Goal: Task Accomplishment & Management: Complete application form

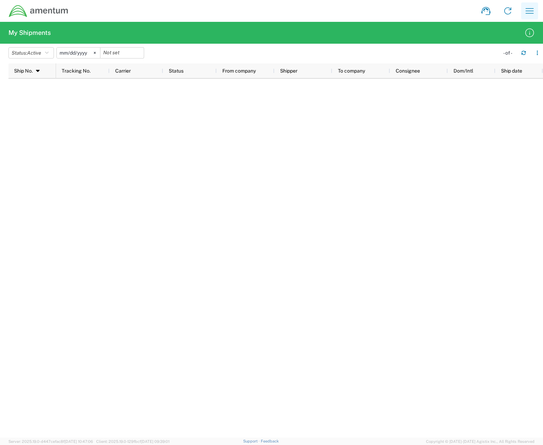
click at [533, 10] on icon "button" at bounding box center [529, 10] width 11 height 11
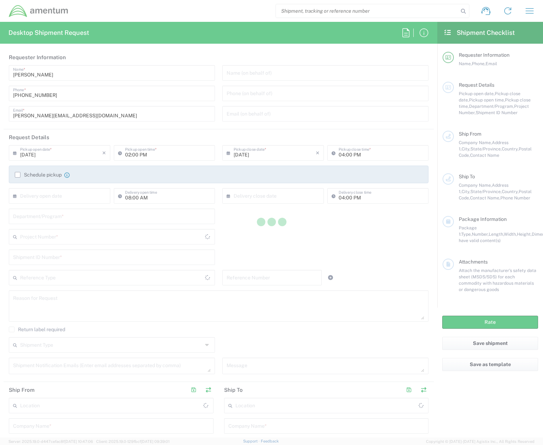
type input "United States"
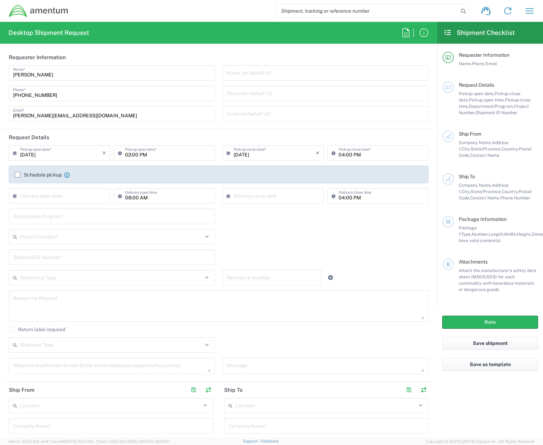
click at [15, 174] on label "Schedule pickup" at bounding box center [38, 175] width 47 height 6
click at [18, 175] on input "Schedule pickup" at bounding box center [18, 175] width 0 height 0
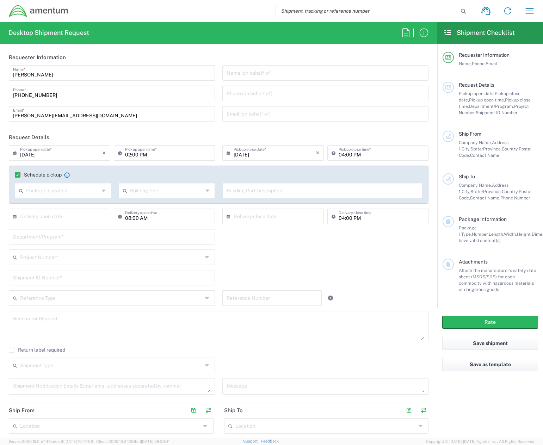
click at [100, 188] on div "Package Location" at bounding box center [63, 190] width 97 height 15
click at [53, 204] on span "Front" at bounding box center [62, 205] width 94 height 11
type input "Front"
click at [170, 190] on input "text" at bounding box center [166, 190] width 73 height 12
click at [411, 173] on agx-checkbox-control "Schedule pickup Check the flag if you need to request carrier to pickup from th…" at bounding box center [219, 175] width 408 height 6
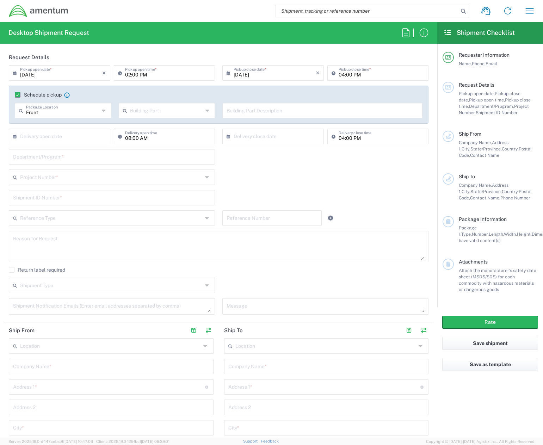
scroll to position [70, 0]
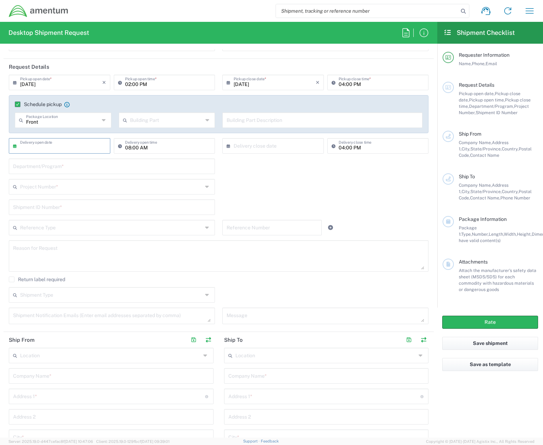
click at [92, 144] on input "text" at bounding box center [61, 145] width 82 height 12
click at [78, 208] on span "26" at bounding box center [81, 210] width 10 height 10
type input "09/26/2025"
click at [191, 144] on input "08:00 AM" at bounding box center [168, 145] width 86 height 12
click at [366, 148] on input "04:00 PM" at bounding box center [381, 145] width 86 height 12
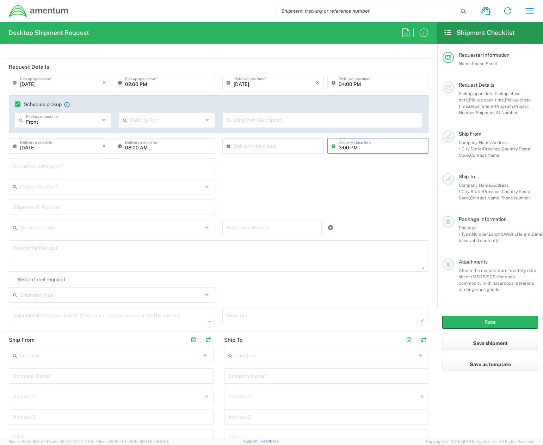
type input "03:00 PM"
click at [352, 184] on div "Project Number * 0915.E0002.02.000.2CE,LABOR ONLY OPT YR 1 ,1 ,82 ,9 0001.003.9…" at bounding box center [218, 189] width 427 height 20
click at [270, 148] on input "text" at bounding box center [275, 145] width 82 height 12
click at [291, 210] on span "26" at bounding box center [292, 210] width 10 height 10
type input "09/26/2025"
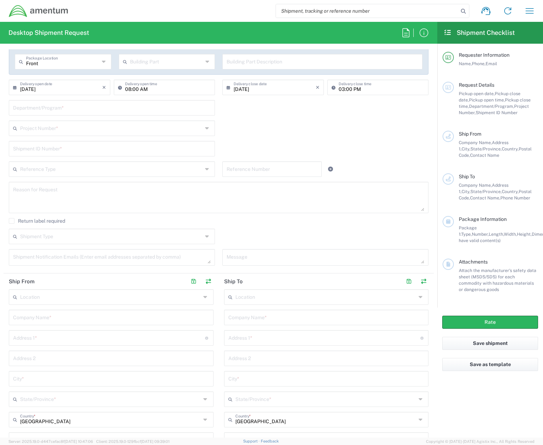
scroll to position [106, 0]
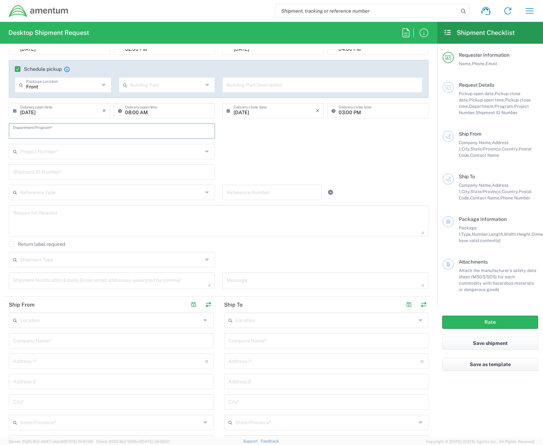
click at [116, 131] on input "text" at bounding box center [112, 130] width 198 height 12
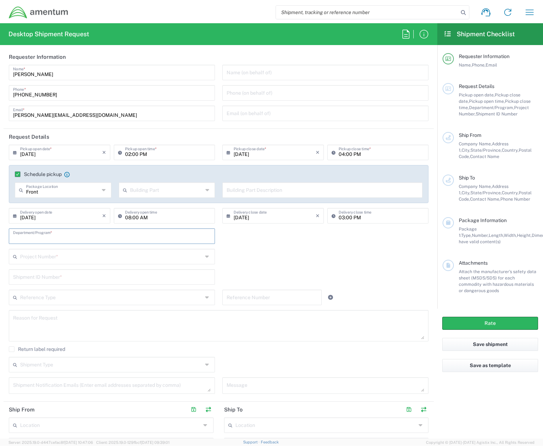
scroll to position [0, 0]
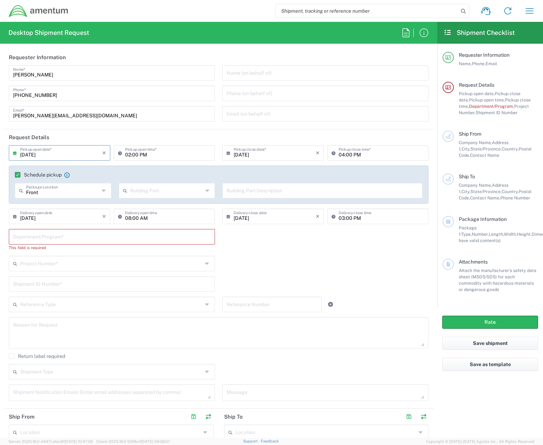
click at [76, 153] on input "09/19/2025" at bounding box center [61, 152] width 82 height 12
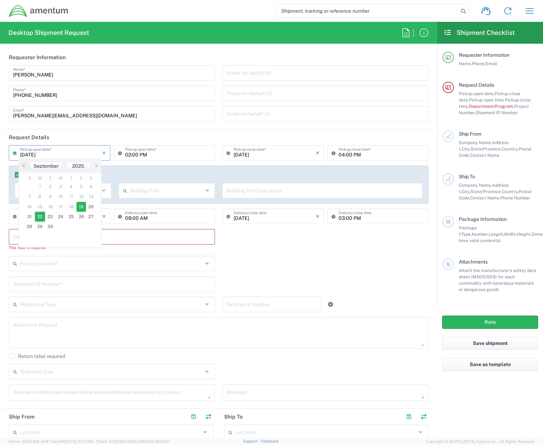
click at [39, 216] on span "22" at bounding box center [40, 217] width 11 height 10
type input "09/22/2025"
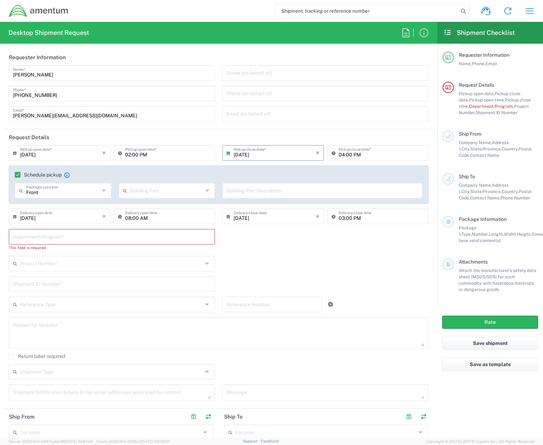
click at [169, 154] on input "02:00 PM" at bounding box center [168, 152] width 86 height 12
click at [156, 153] on input "02:00 PM" at bounding box center [168, 152] width 86 height 12
type input "0"
type input "08:00"
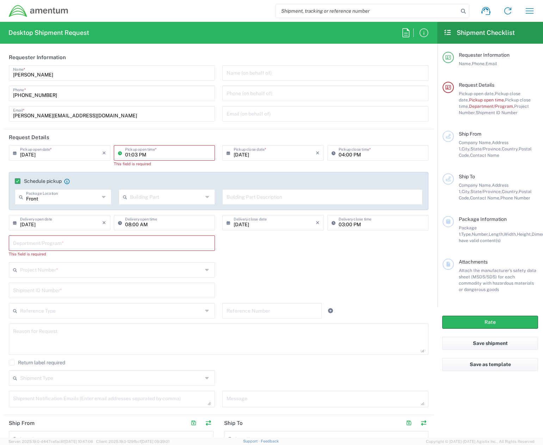
click at [173, 153] on input "01:03 PM" at bounding box center [168, 152] width 86 height 12
type input "08:00 AM"
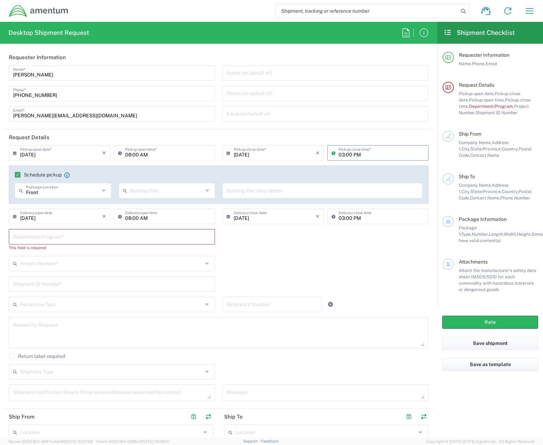
type input "03:00 PM"
click at [316, 244] on div "Department/Program * This field is required" at bounding box center [218, 242] width 427 height 27
click at [155, 194] on input "text" at bounding box center [166, 190] width 73 height 12
click at [130, 261] on span "Suite" at bounding box center [165, 263] width 94 height 11
type input "Suite"
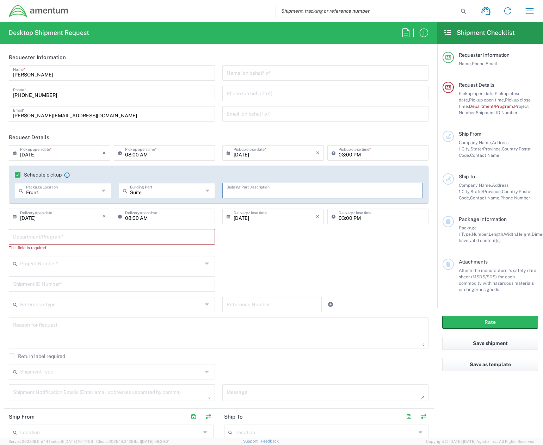
click at [247, 192] on input "text" at bounding box center [322, 190] width 192 height 12
click at [65, 239] on input "text" at bounding box center [112, 236] width 198 height 12
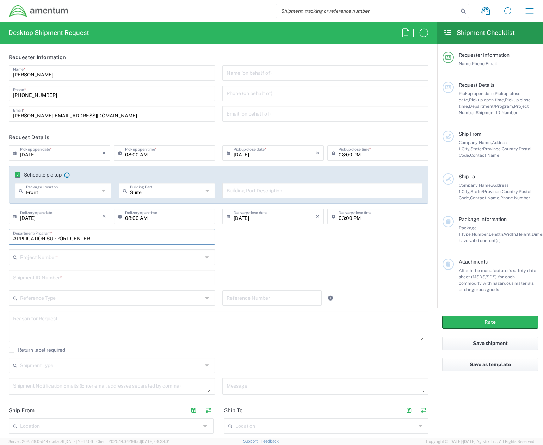
type input "APPLICATION SUPPORT CENTER"
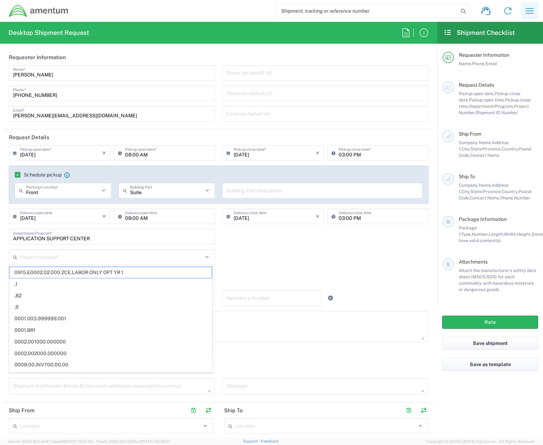
click at [525, 11] on icon "button" at bounding box center [529, 10] width 11 height 11
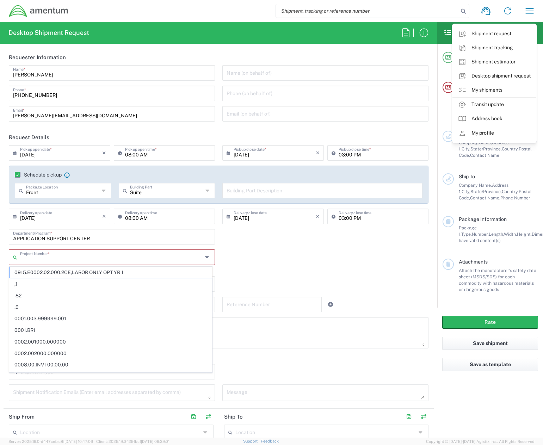
click at [61, 260] on input "text" at bounding box center [111, 256] width 182 height 12
paste input "[DOMAIN_NAME]"
type input "[DOMAIN_NAME]"
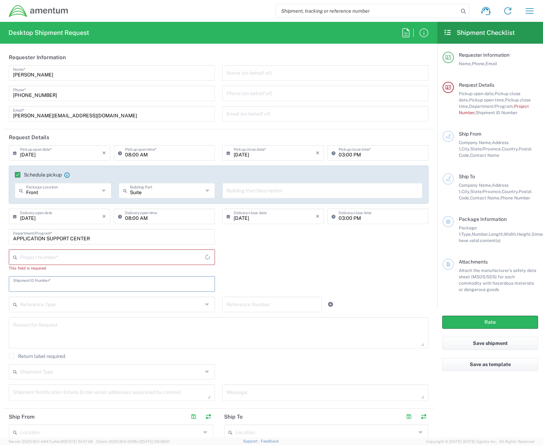
click at [139, 255] on input "text" at bounding box center [112, 256] width 185 height 12
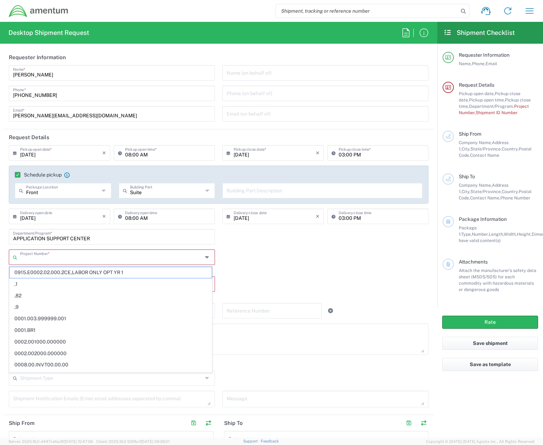
paste input "[DOMAIN_NAME]"
type input "[DOMAIN_NAME]"
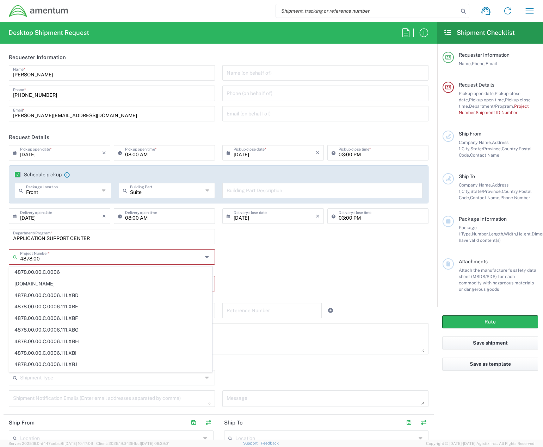
click at [79, 261] on input "4878.00" at bounding box center [111, 256] width 182 height 12
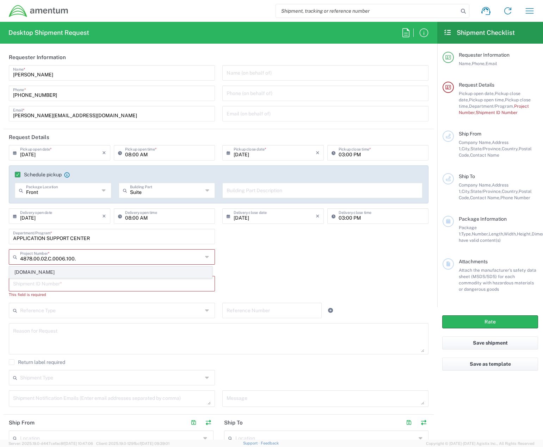
click at [53, 272] on span "4878.00.02.C.0006.100.XXX" at bounding box center [111, 272] width 202 height 11
type input "4878.00.02.C.0006.100.XXX"
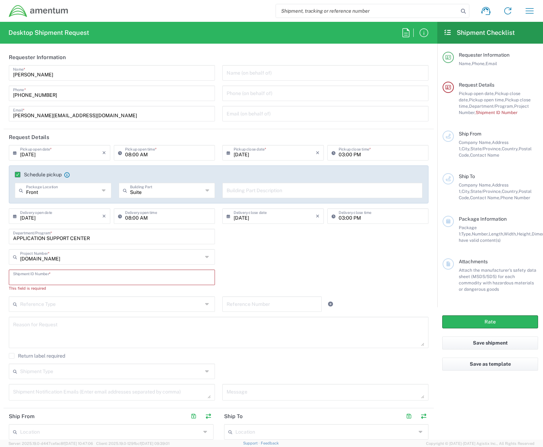
click at [75, 280] on input "text" at bounding box center [112, 277] width 198 height 12
type input "123-049"
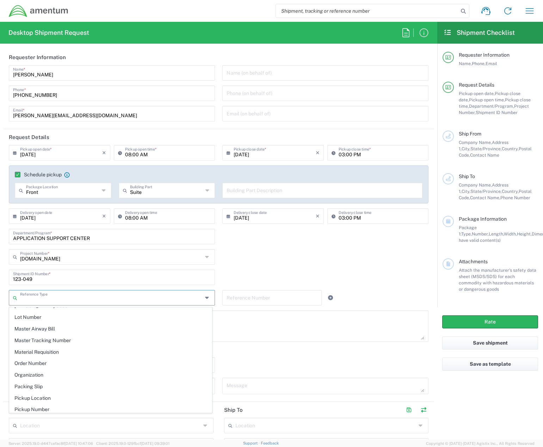
scroll to position [352, 0]
click at [41, 376] on span "Pickup Location" at bounding box center [111, 377] width 202 height 11
type input "Pickup Location"
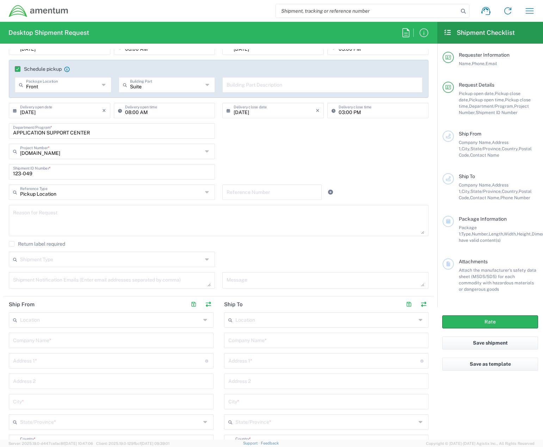
scroll to position [141, 0]
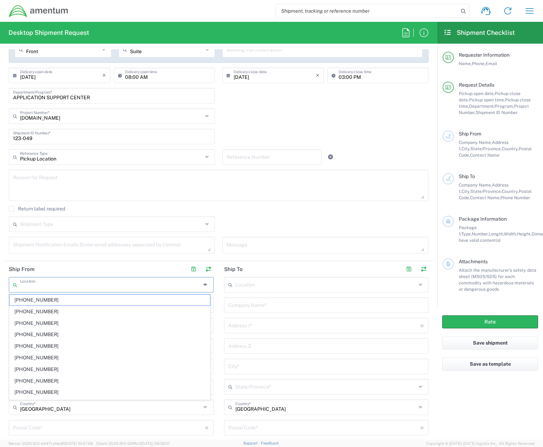
click at [64, 284] on input "text" at bounding box center [110, 284] width 181 height 12
click at [59, 267] on header "Ship From" at bounding box center [111, 269] width 215 height 16
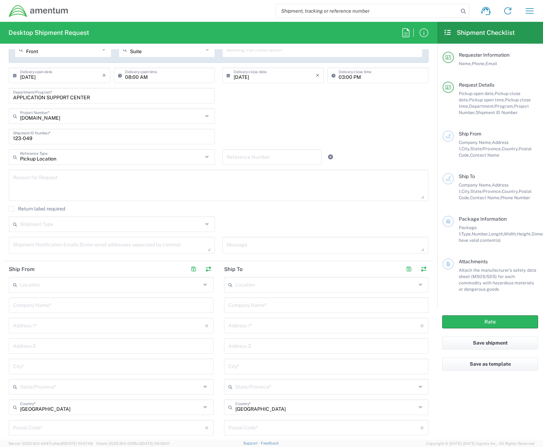
click at [47, 290] on input "text" at bounding box center [110, 284] width 181 height 12
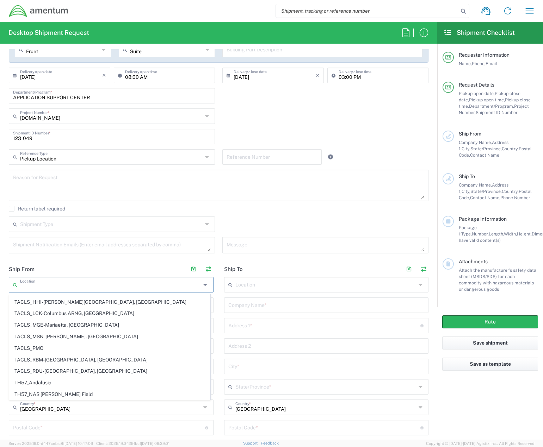
scroll to position [3510, 0]
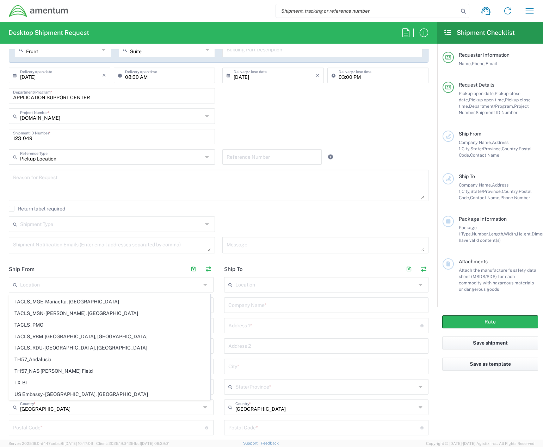
click at [63, 273] on header "Ship From" at bounding box center [111, 269] width 215 height 16
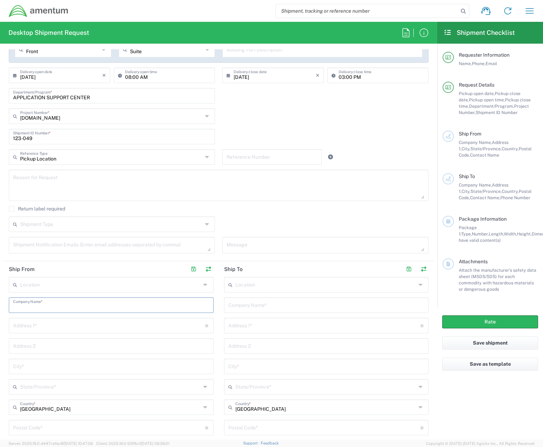
click at [44, 306] on input "text" at bounding box center [111, 305] width 196 height 12
type input "APPLICATION SUPPORT CENTER"
type input "660 SOUTH 200 EAST"
type input "4TH FLOOR"
type input "S"
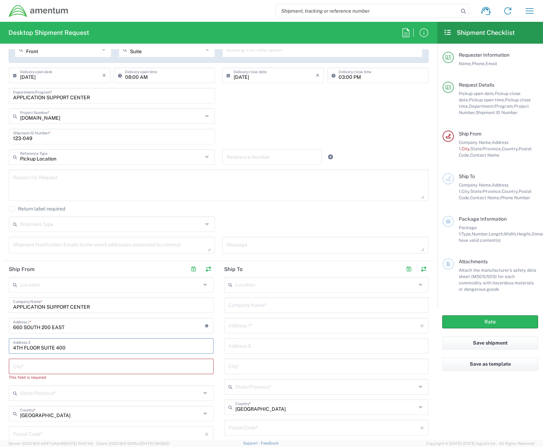
type input "4TH FLOOR SUITE 400"
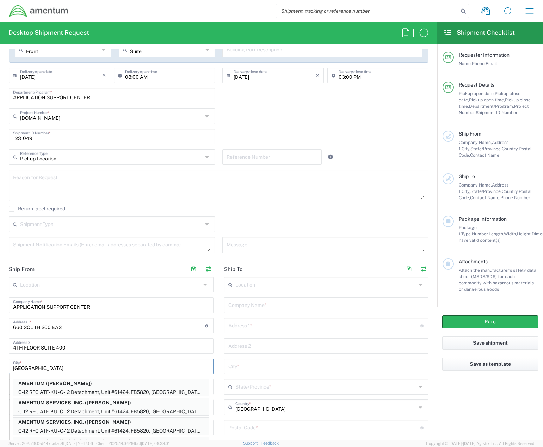
type input "SALT LAKE CITY"
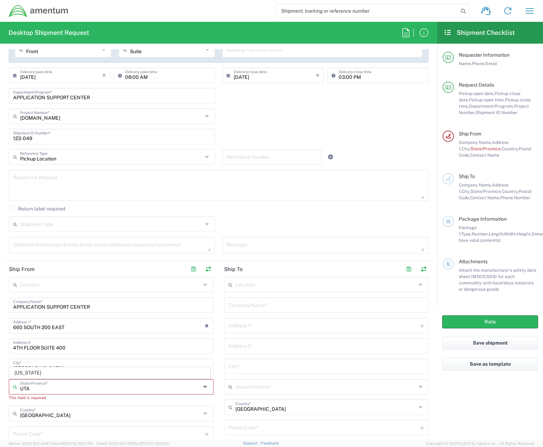
type input "UTAH"
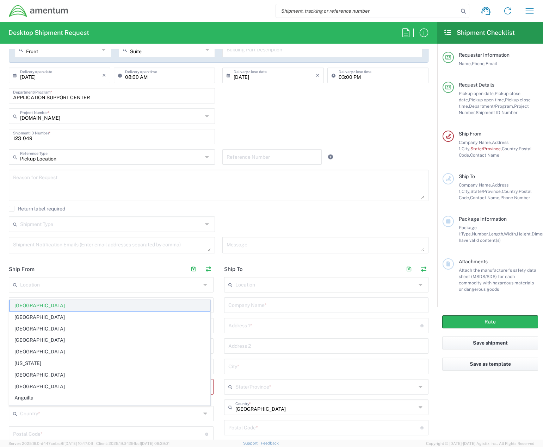
click at [33, 306] on span "United States" at bounding box center [110, 305] width 200 height 11
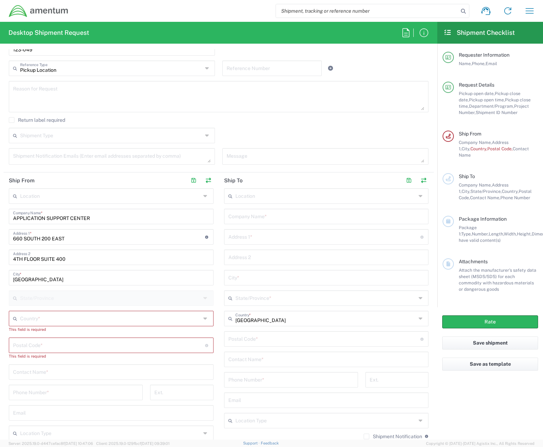
scroll to position [282, 0]
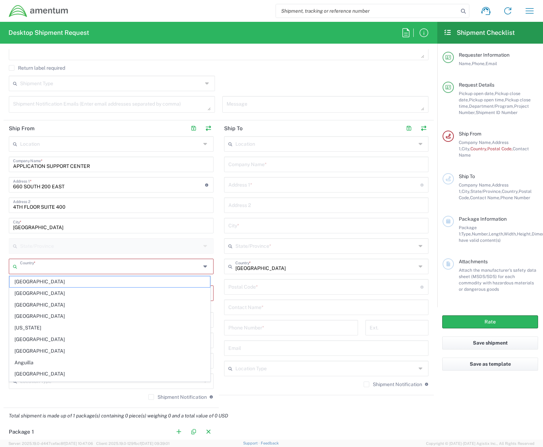
click at [53, 264] on input "text" at bounding box center [110, 266] width 181 height 12
click at [36, 326] on span "United States" at bounding box center [110, 328] width 200 height 11
type input "United States"
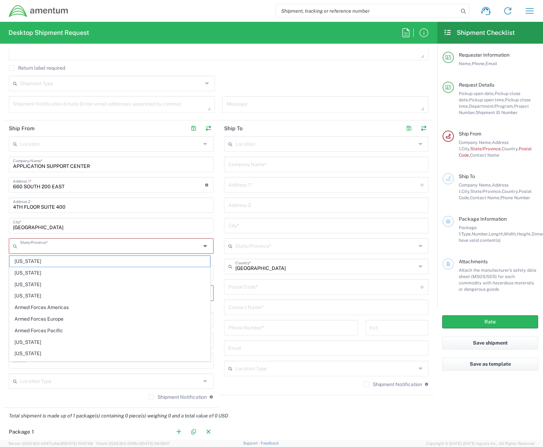
click at [70, 248] on input "text" at bounding box center [110, 246] width 181 height 12
type input "UTAH"
type input "United States"
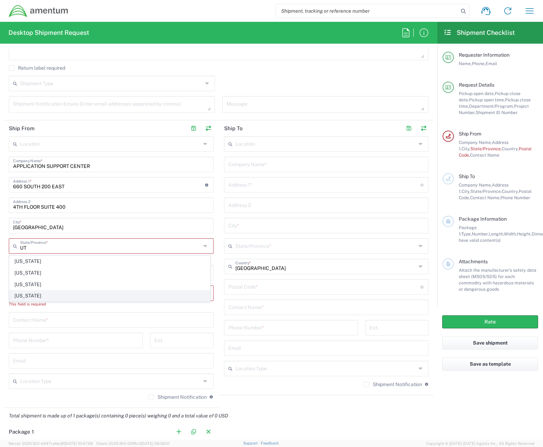
click at [23, 294] on span "Utah" at bounding box center [110, 296] width 200 height 11
type input "Utah"
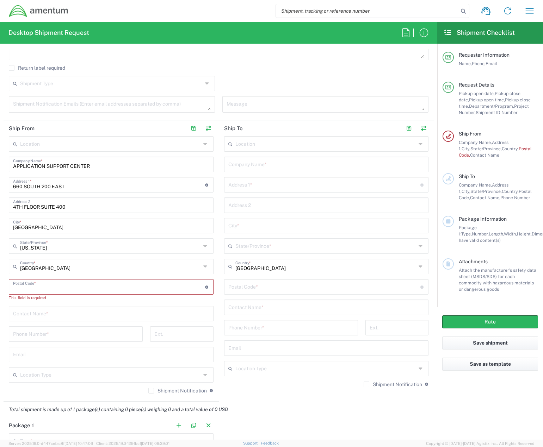
click at [81, 289] on input "undefined" at bounding box center [109, 286] width 192 height 12
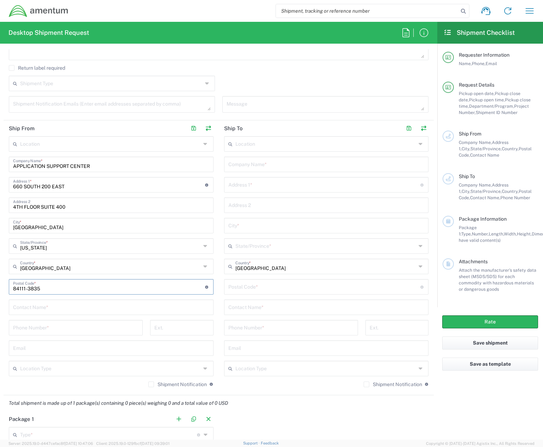
type input "84111-3835"
type input "ELIZABETH MARTINEZ"
type input "(801) 320-6913"
click at [45, 350] on input "text" at bounding box center [111, 348] width 196 height 12
paste input "elizabeth.m.martinez@uscis.dhs.gov"
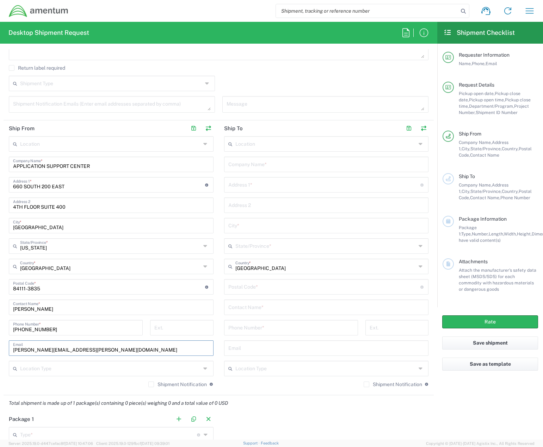
type input "elizabeth.m.martinez@uscis.dhs.gov"
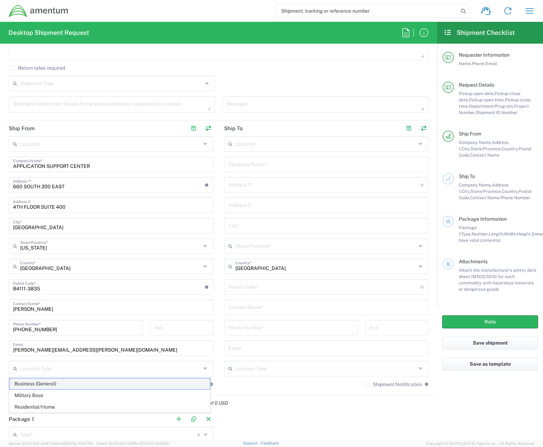
click at [30, 383] on span "Business (General)" at bounding box center [110, 384] width 200 height 11
type input "Business (General)"
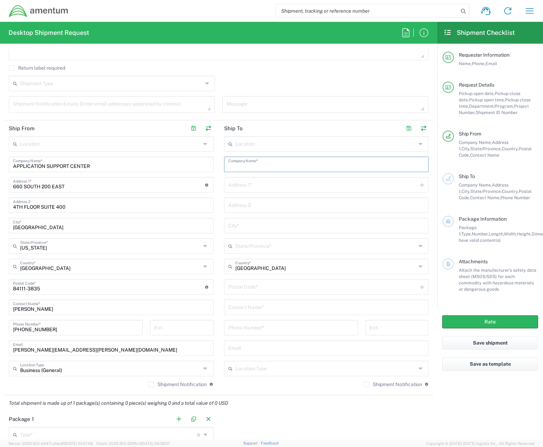
click at [293, 159] on input "text" at bounding box center [326, 164] width 196 height 12
type input "a"
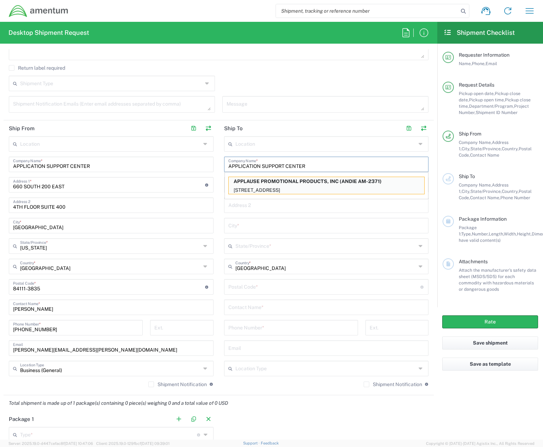
type input "APPLICATION SUPPORT CENTER"
type input "2800 EISENHOWER AVENUE"
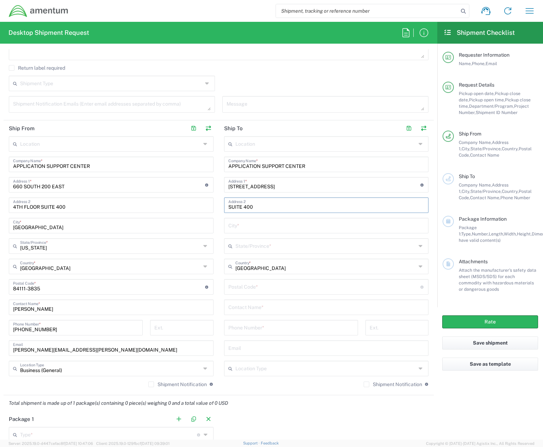
type input "SUITE 400"
type input "ALEXANDRIA"
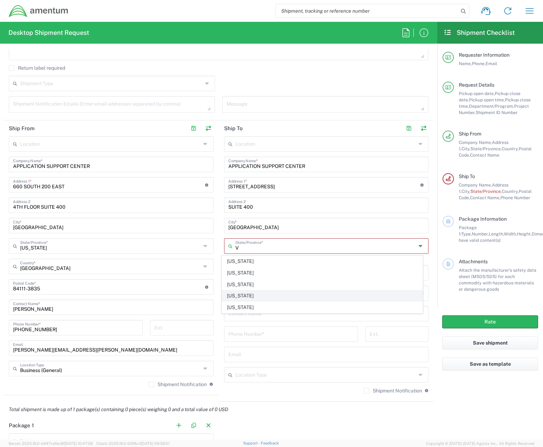
click at [232, 296] on span "Virginia" at bounding box center [322, 296] width 200 height 11
type input "Virginia"
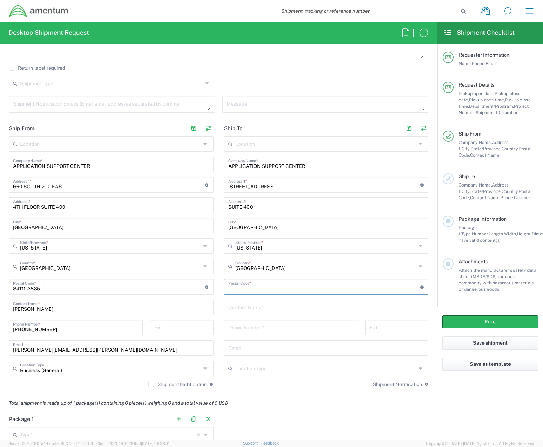
click at [254, 289] on input "undefined" at bounding box center [324, 286] width 192 height 12
type input "22314"
type input "SEMAB TASNEEM"
type input "(703) 317-8550"
click at [232, 348] on input "text" at bounding box center [326, 348] width 196 height 12
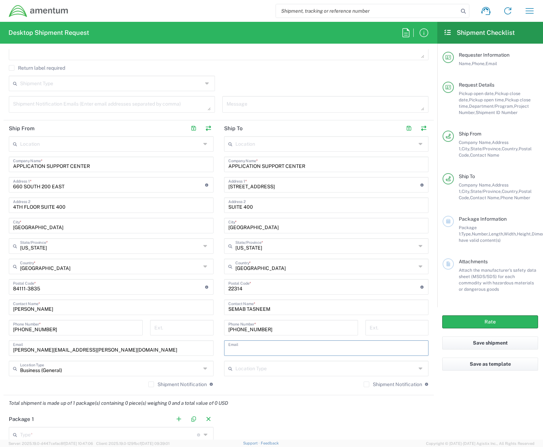
paste input "semab.tasneem@uscis.dhs.gov"
type input "semab.tasneem@uscis.dhs.gov"
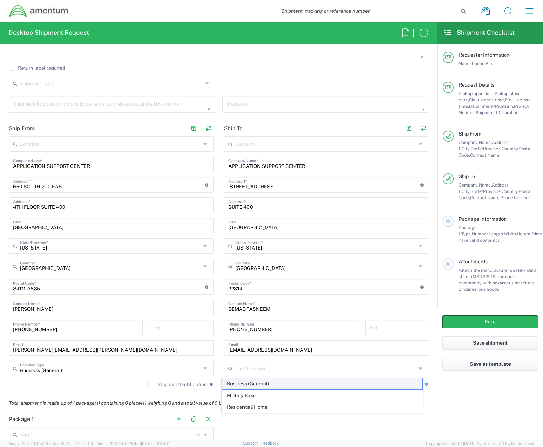
click at [238, 380] on span "Business (General)" at bounding box center [322, 384] width 200 height 11
type input "Business (General)"
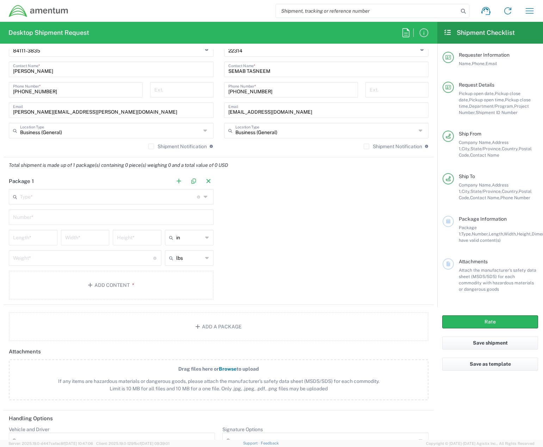
scroll to position [528, 0]
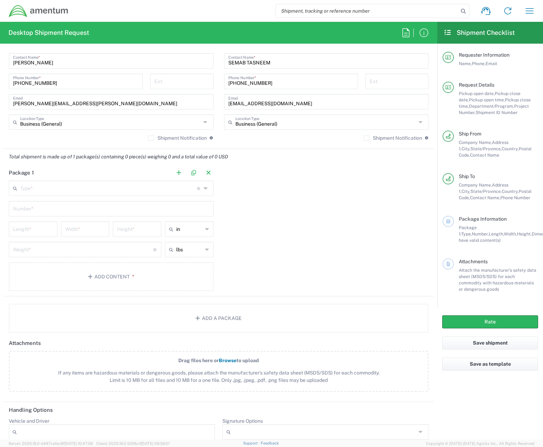
click at [56, 191] on input "text" at bounding box center [108, 188] width 177 height 12
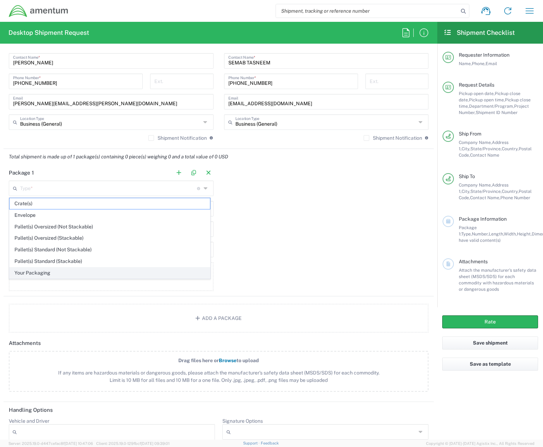
click at [31, 270] on span "Your Packaging" at bounding box center [110, 273] width 200 height 11
type input "Your Packaging"
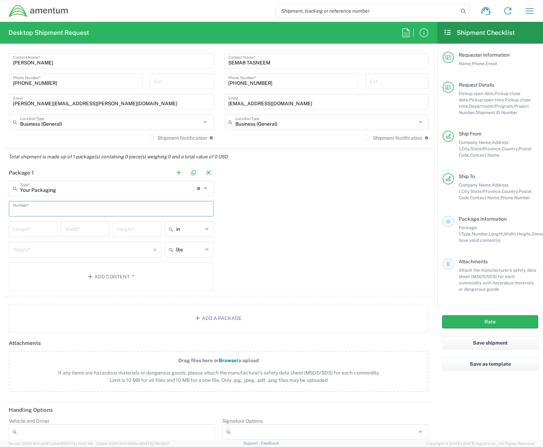
click at [61, 206] on input "text" at bounding box center [111, 208] width 196 height 12
type input "3"
click at [41, 229] on input "number" at bounding box center [33, 229] width 40 height 12
type input "9"
type input "20"
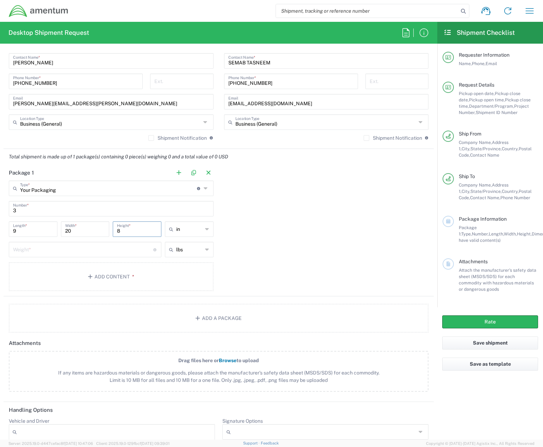
type input "8"
type input "in"
type input "10"
type input "lbs"
click at [135, 278] on button "Add Content *" at bounding box center [111, 276] width 205 height 29
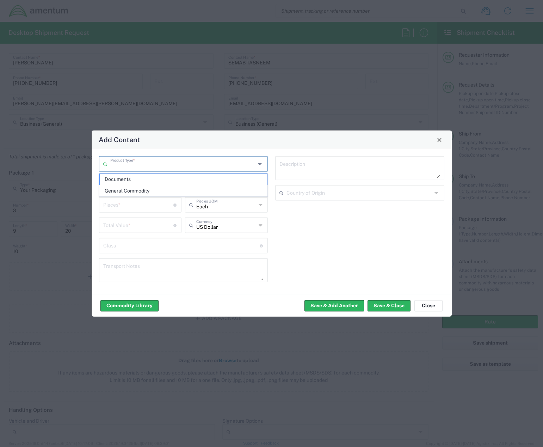
click at [226, 166] on input "text" at bounding box center [182, 163] width 145 height 12
click at [145, 192] on span "General Commodity" at bounding box center [184, 191] width 168 height 11
type input "General Commodity"
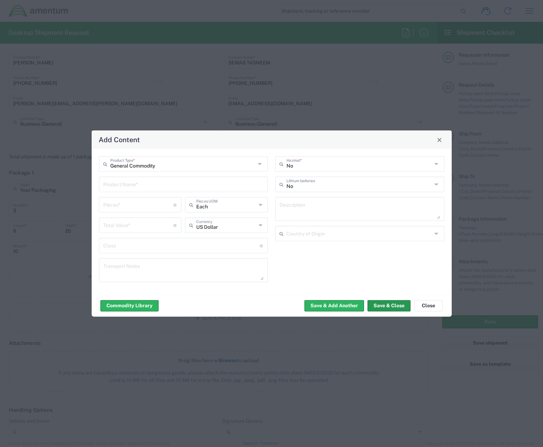
click at [389, 304] on button "Save & Close" at bounding box center [388, 305] width 43 height 11
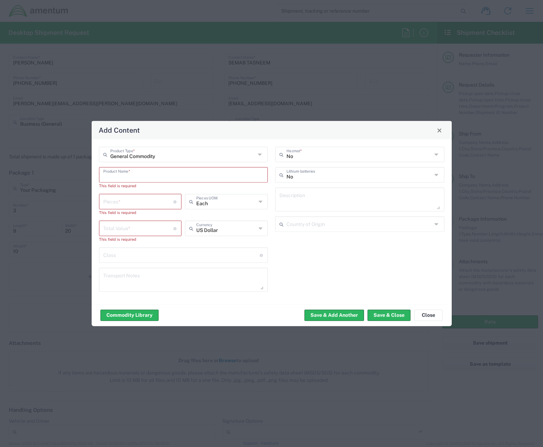
click at [170, 178] on input "text" at bounding box center [183, 174] width 161 height 12
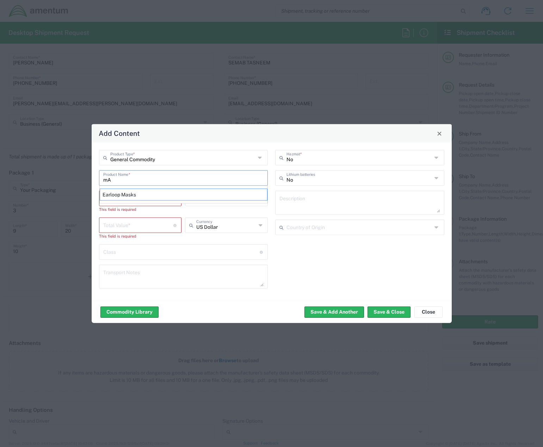
type input "m"
type input ","
click at [128, 193] on div "Earloop Masks" at bounding box center [184, 195] width 168 height 12
type input "Earloop Masks"
click at [165, 197] on input "number" at bounding box center [138, 198] width 70 height 12
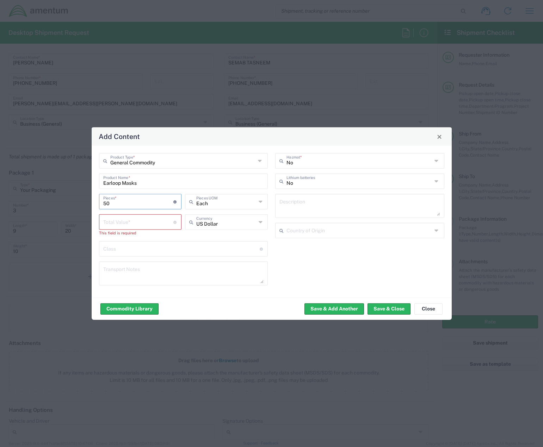
type input "50"
click at [147, 217] on input "number" at bounding box center [138, 222] width 70 height 12
type input "Each"
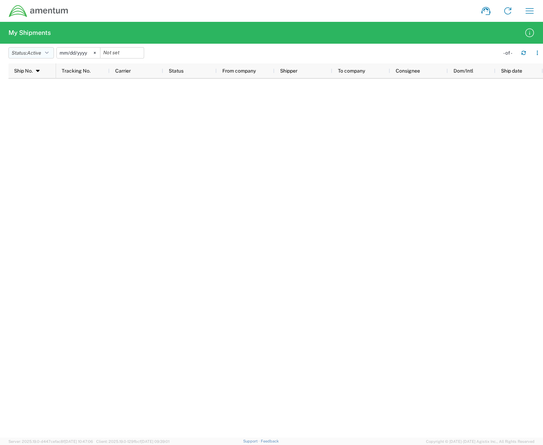
click at [51, 54] on button "Status: Active" at bounding box center [30, 52] width 45 height 11
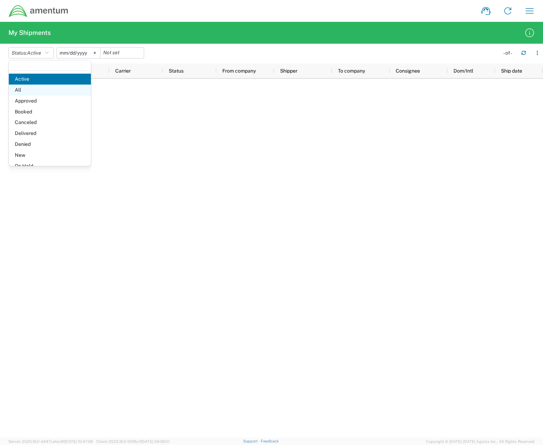
click at [18, 89] on span "All" at bounding box center [50, 90] width 82 height 11
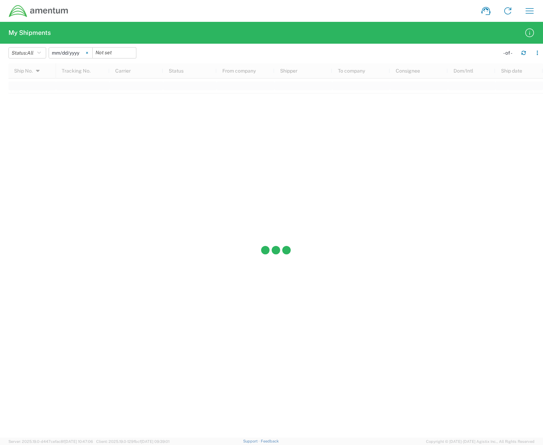
click at [88, 54] on icon at bounding box center [87, 53] width 2 height 2
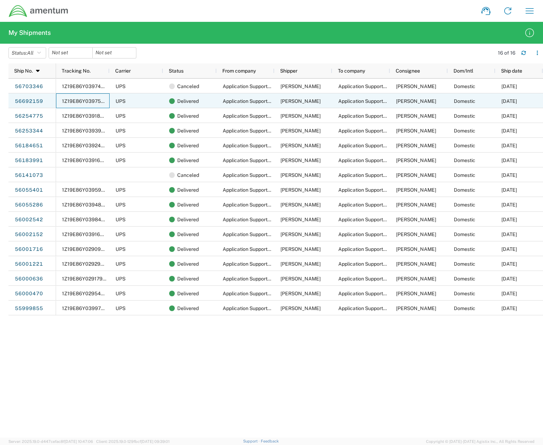
click at [86, 98] on div "1Z19E86Y0397593417" at bounding box center [83, 100] width 54 height 15
click at [31, 98] on link "56692159" at bounding box center [28, 101] width 29 height 11
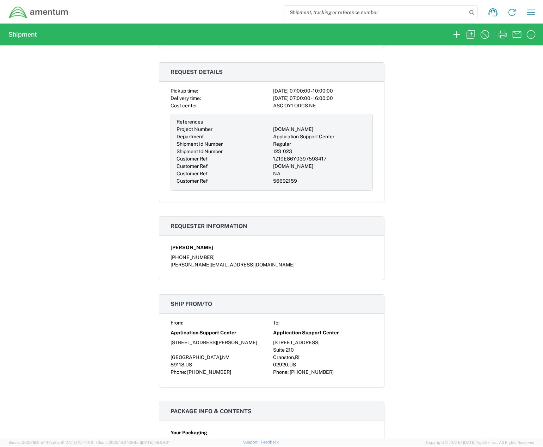
scroll to position [247, 0]
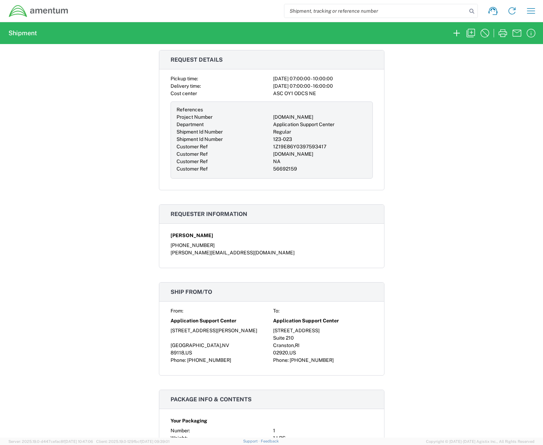
drag, startPoint x: 330, startPoint y: 121, endPoint x: 268, endPoint y: 117, distance: 62.1
click at [268, 117] on div "References Project Number [DOMAIN_NAME] Department Application Support Center S…" at bounding box center [271, 139] width 202 height 77
copy div "[DOMAIN_NAME]"
